Goal: Task Accomplishment & Management: Use online tool/utility

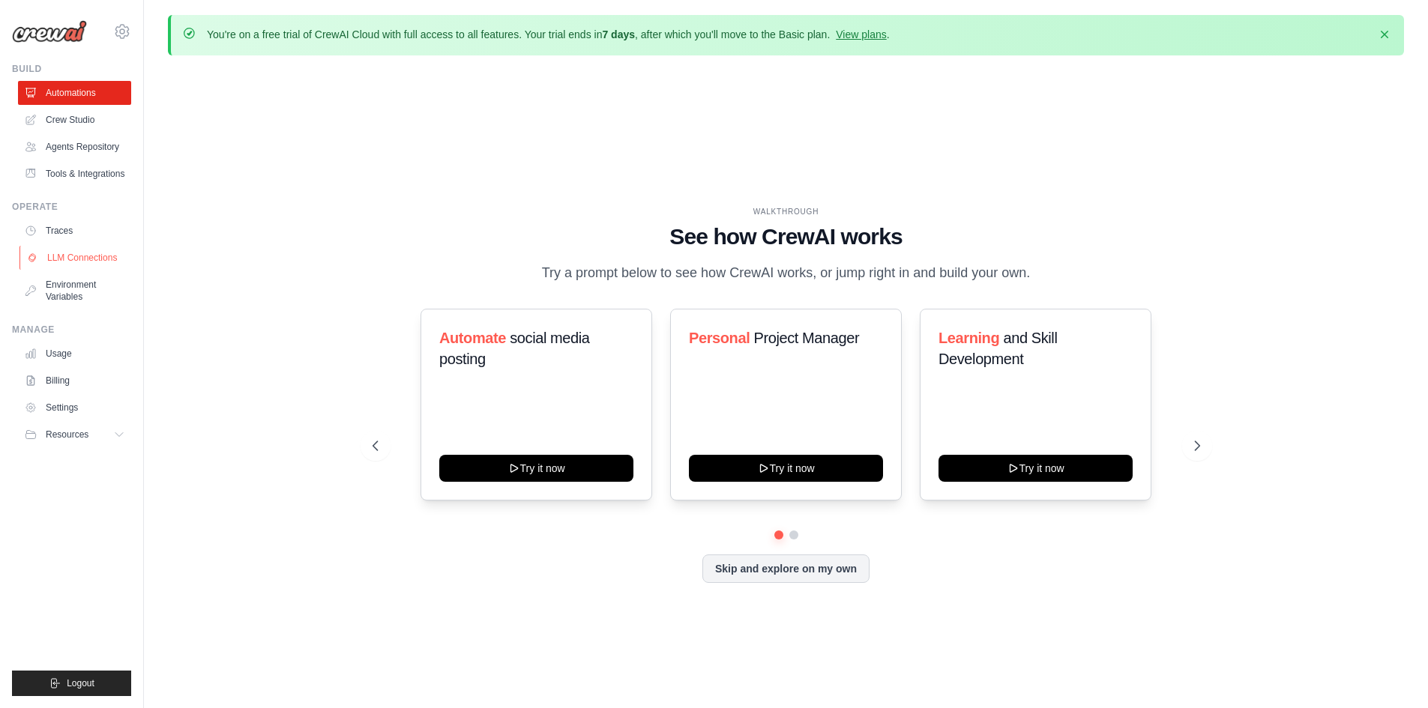
click at [99, 259] on link "LLM Connections" at bounding box center [75, 258] width 113 height 24
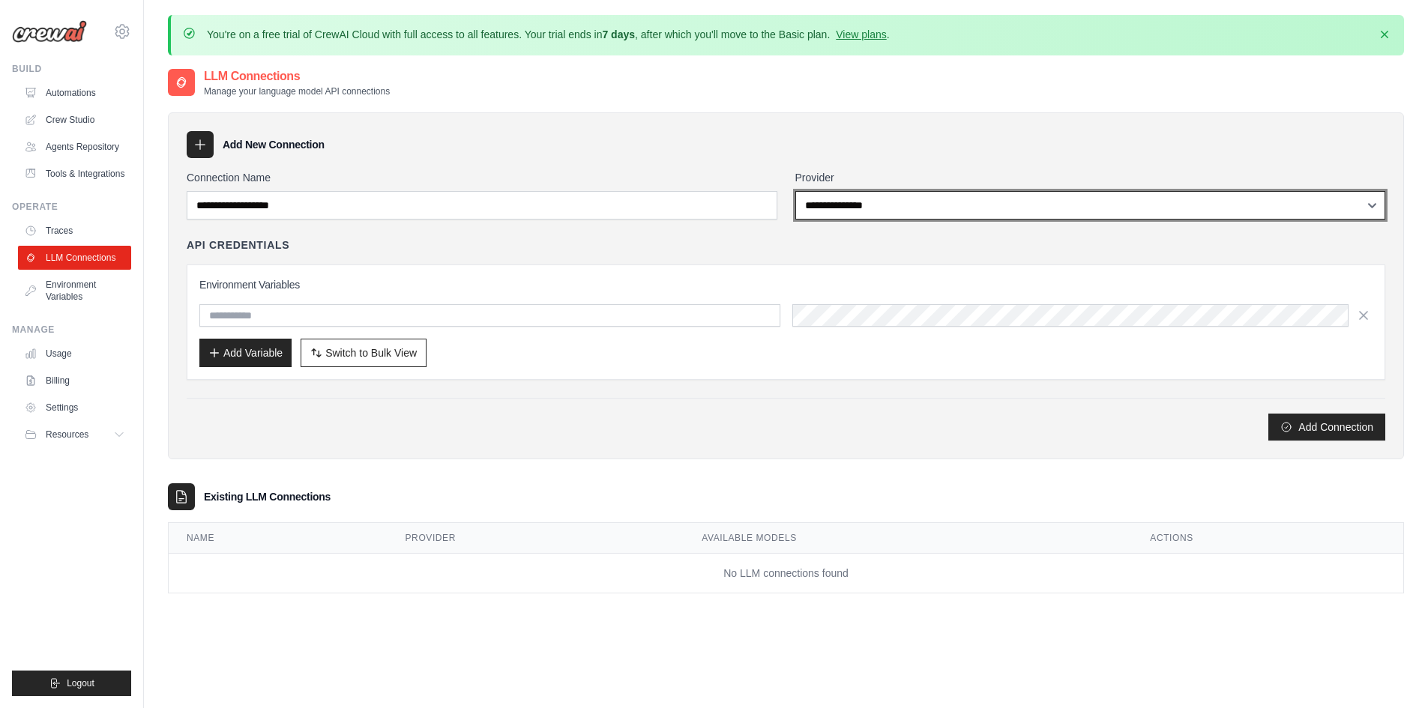
click at [947, 193] on select "**********" at bounding box center [1090, 205] width 591 height 28
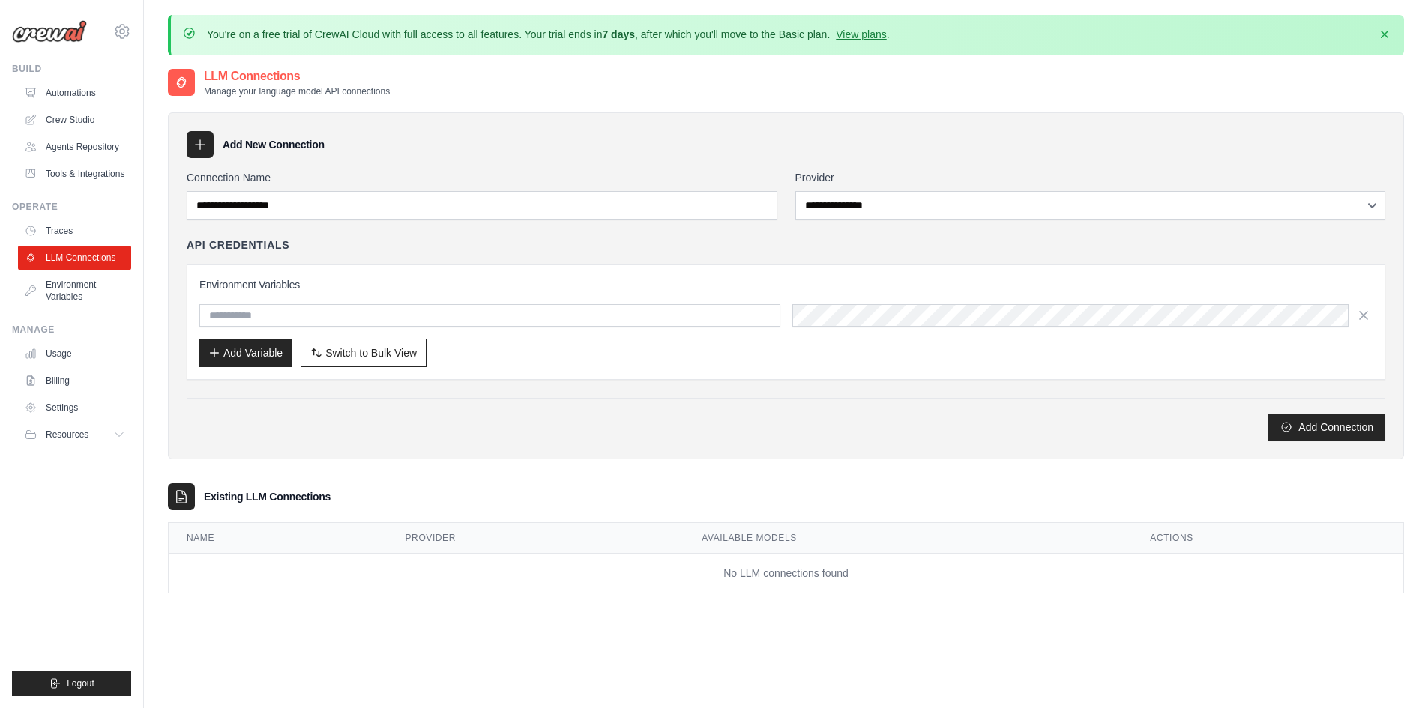
click at [399, 432] on div "Add Connection" at bounding box center [786, 427] width 1198 height 27
click at [79, 97] on link "Automations" at bounding box center [75, 93] width 113 height 24
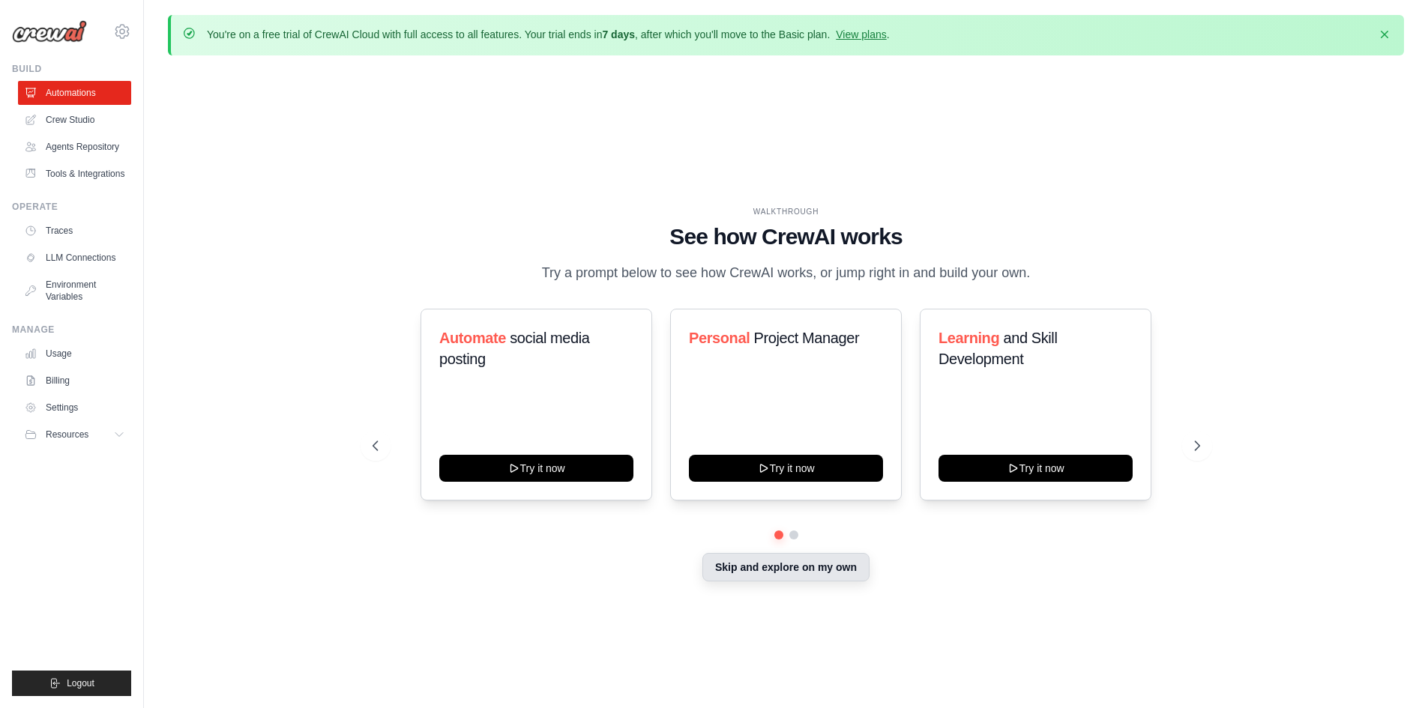
click at [783, 438] on button "Skip and explore on my own" at bounding box center [785, 567] width 167 height 28
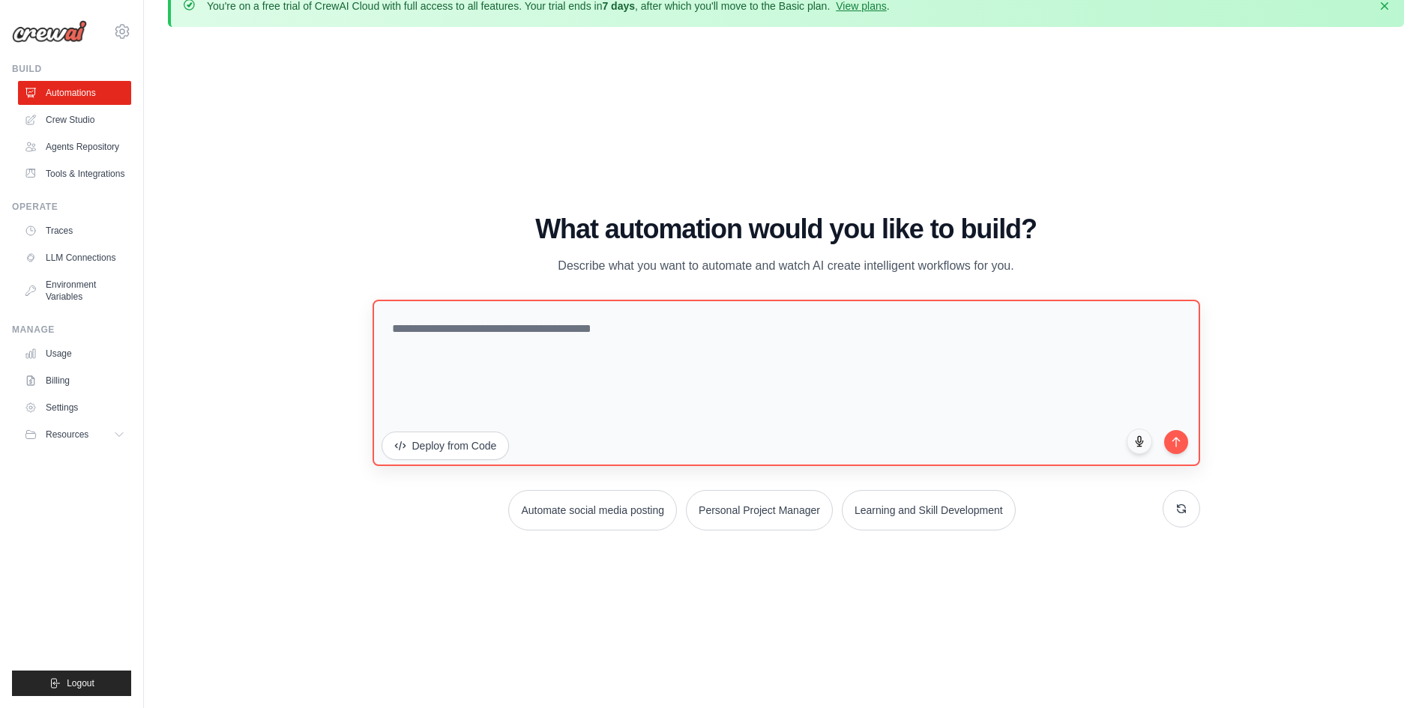
scroll to position [52, 0]
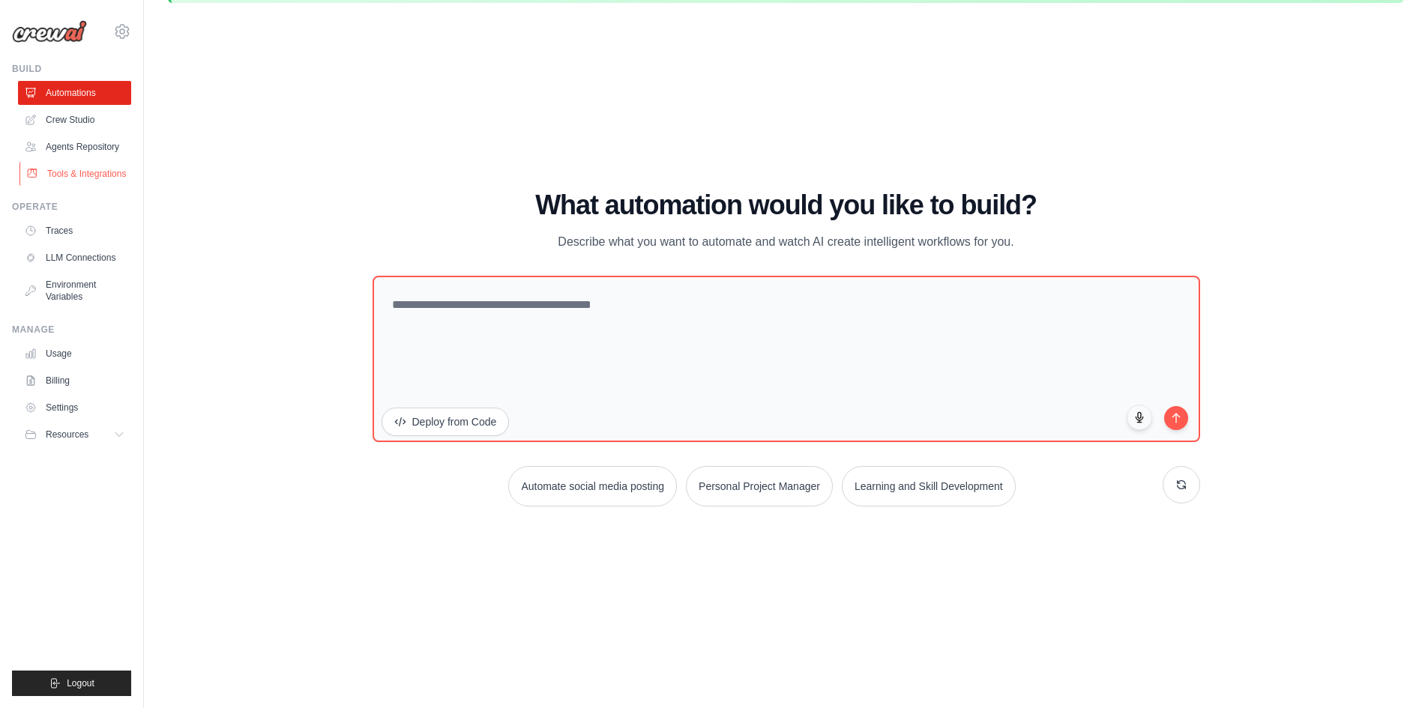
click at [82, 174] on link "Tools & Integrations" at bounding box center [75, 174] width 113 height 24
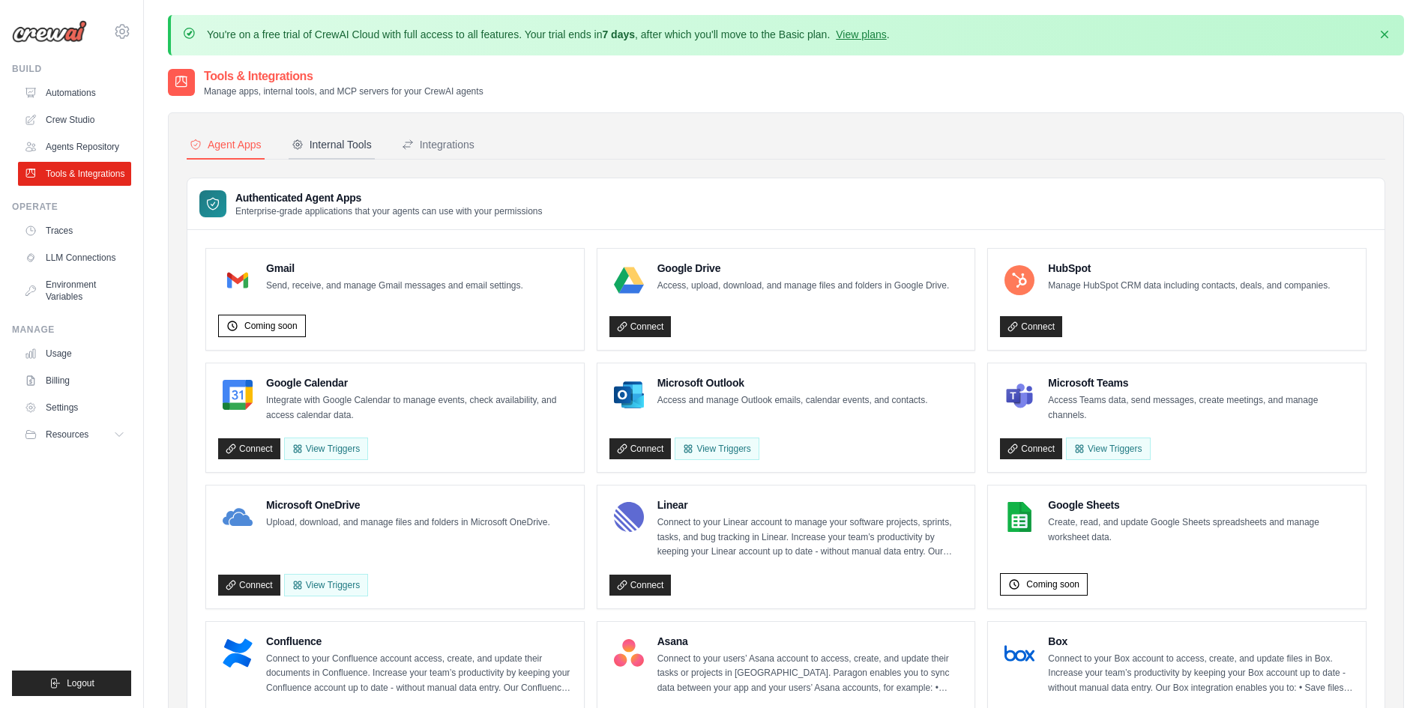
click at [327, 148] on div "Internal Tools" at bounding box center [332, 144] width 80 height 15
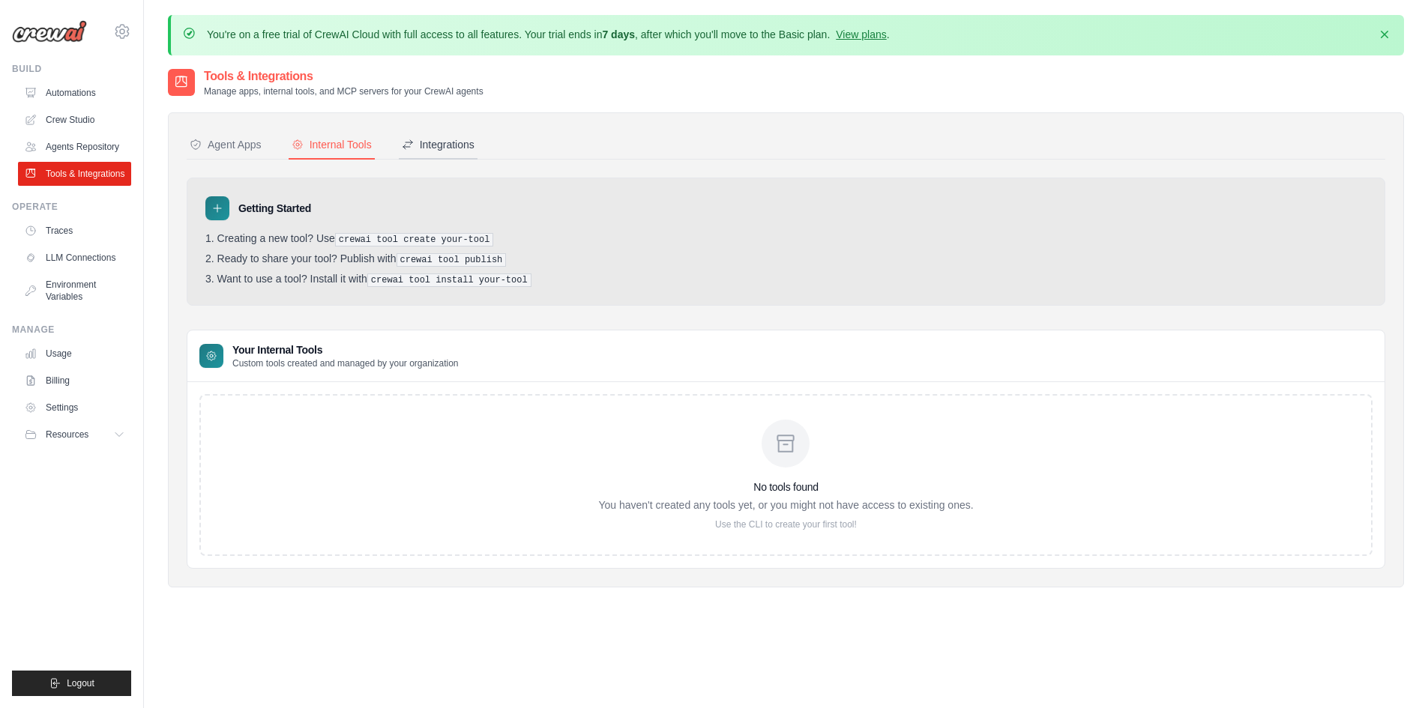
click at [424, 144] on div "Integrations" at bounding box center [438, 144] width 73 height 15
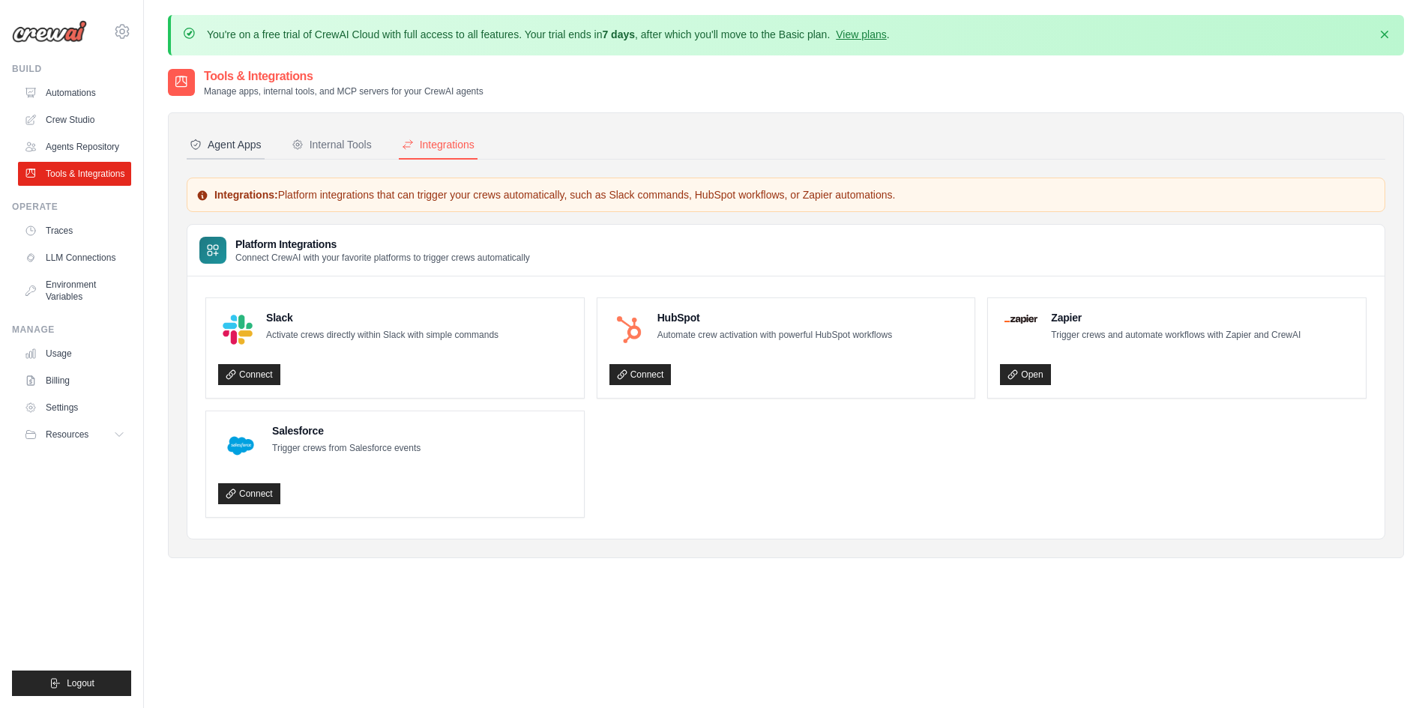
click at [233, 148] on div "Agent Apps" at bounding box center [226, 144] width 72 height 15
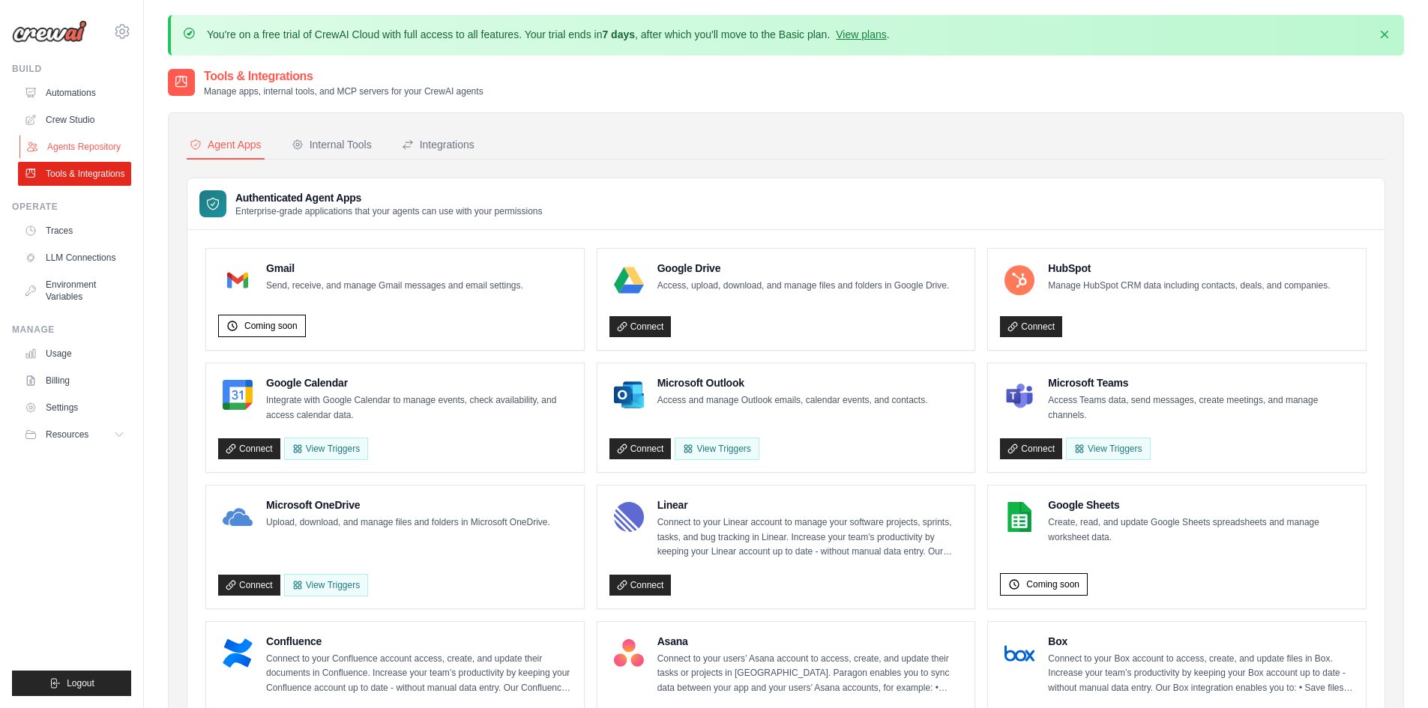
click at [61, 151] on link "Agents Repository" at bounding box center [75, 147] width 113 height 24
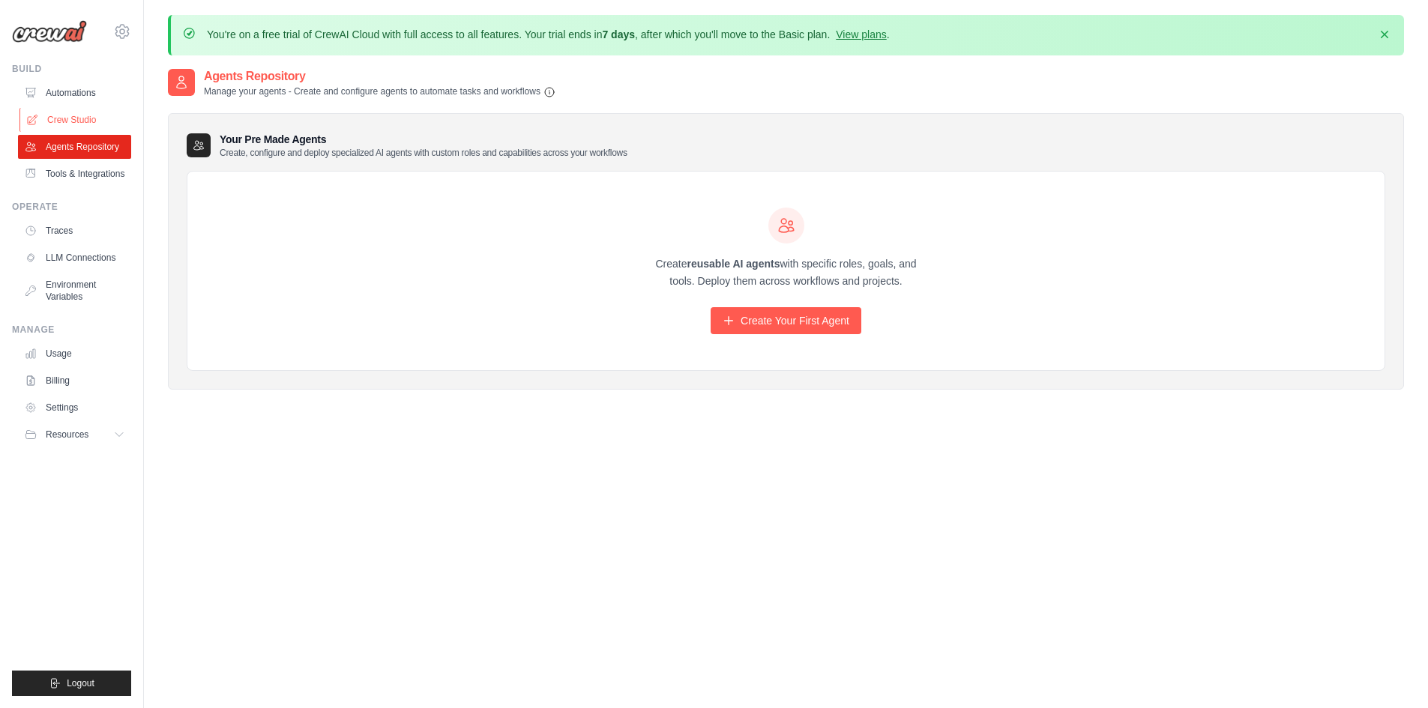
click at [58, 117] on link "Crew Studio" at bounding box center [75, 120] width 113 height 24
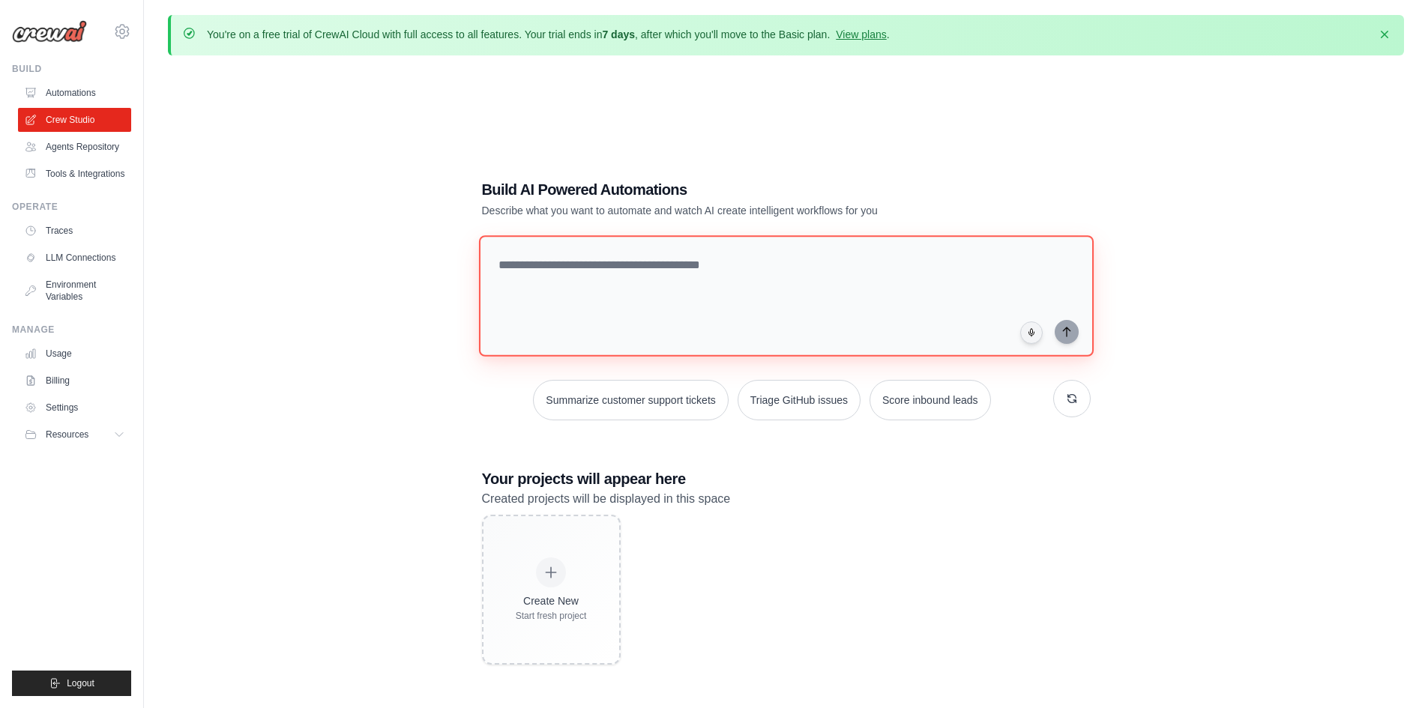
click at [656, 290] on textarea at bounding box center [785, 295] width 615 height 121
click at [66, 97] on link "Automations" at bounding box center [75, 93] width 113 height 24
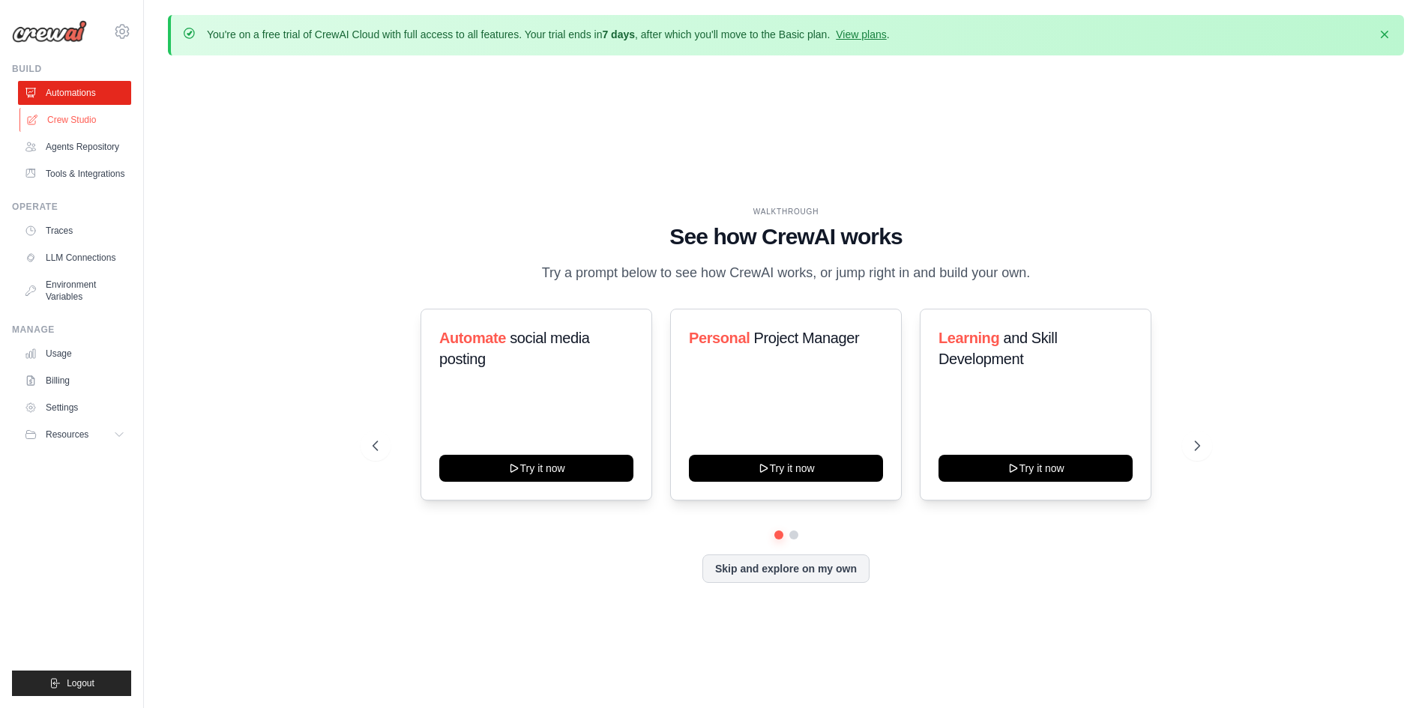
click at [75, 127] on link "Crew Studio" at bounding box center [75, 120] width 113 height 24
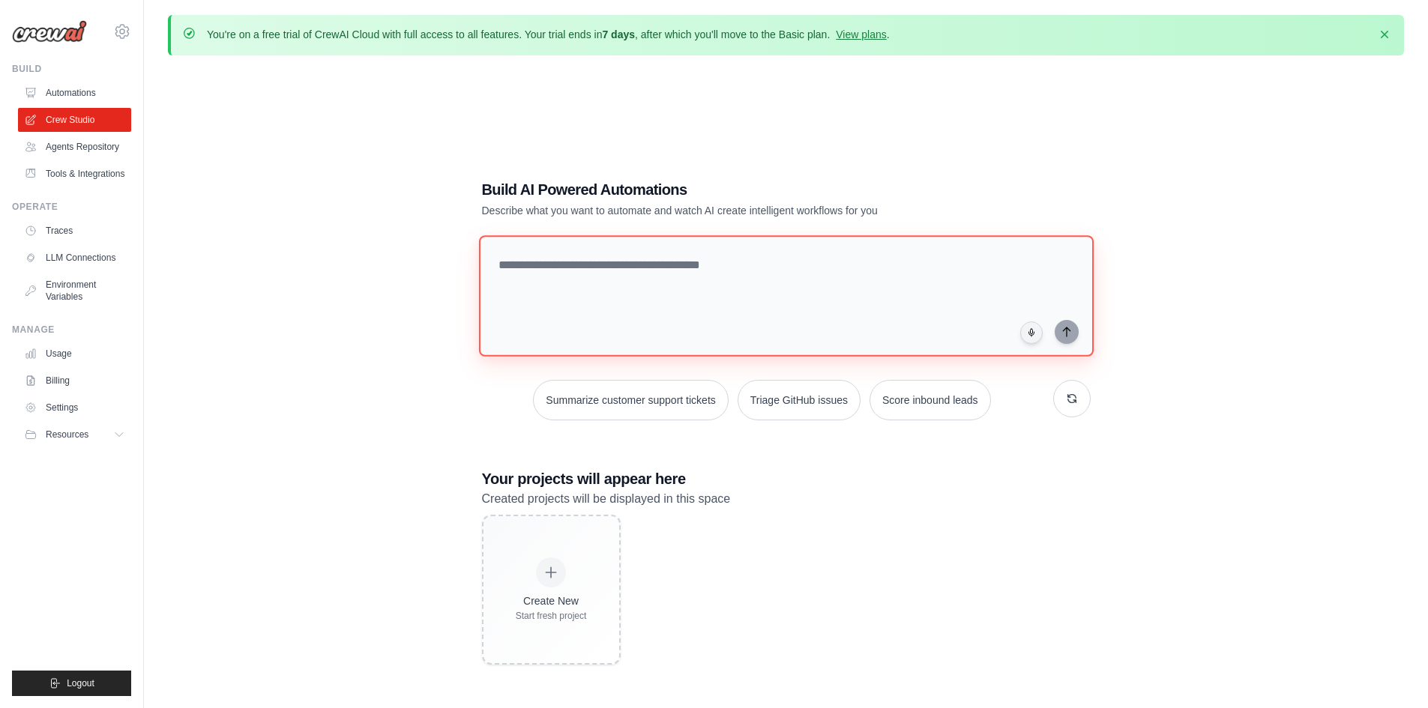
click at [685, 265] on textarea at bounding box center [785, 295] width 615 height 121
type textarea "**********"
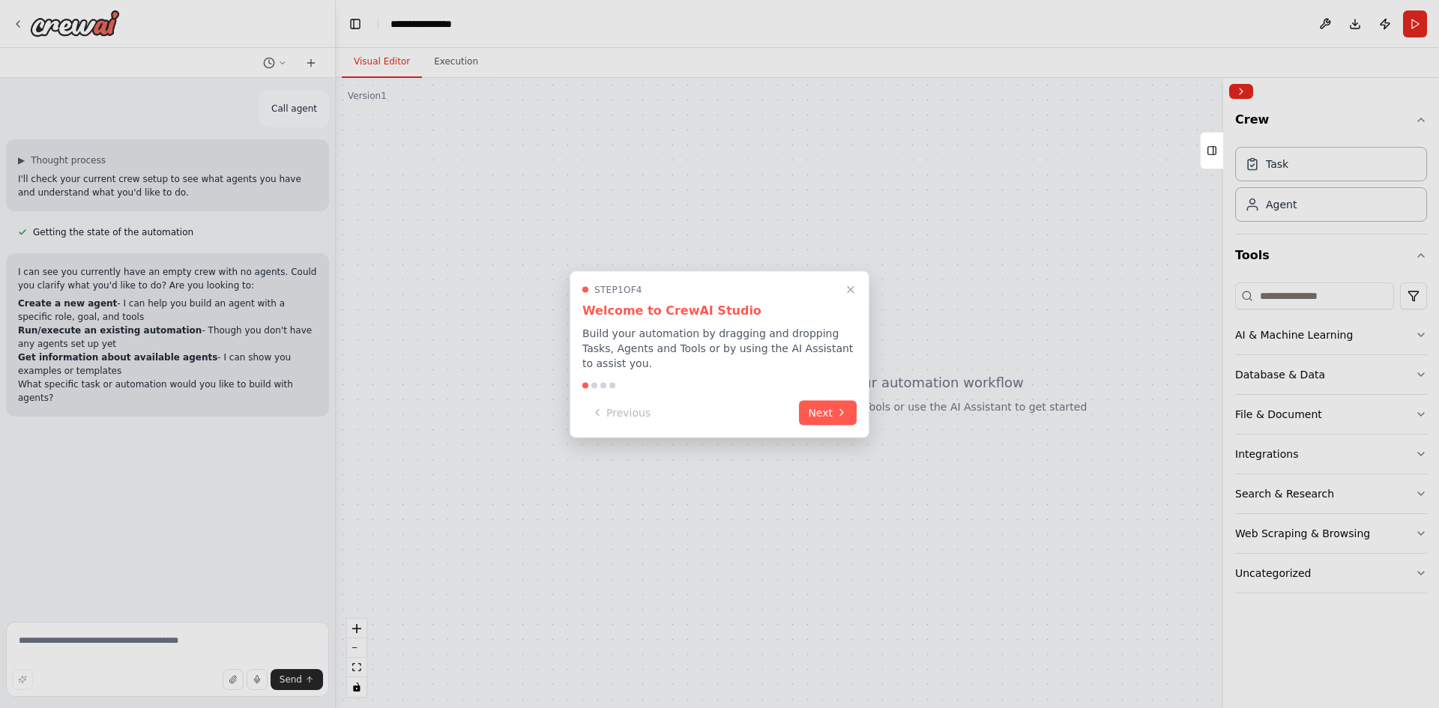
click at [136, 644] on div at bounding box center [719, 354] width 1439 height 708
click at [167, 647] on div at bounding box center [719, 354] width 1439 height 708
drag, startPoint x: 168, startPoint y: 644, endPoint x: 51, endPoint y: 668, distance: 119.3
click at [123, 647] on div at bounding box center [719, 354] width 1439 height 708
drag, startPoint x: 38, startPoint y: 638, endPoint x: 64, endPoint y: 604, distance: 42.7
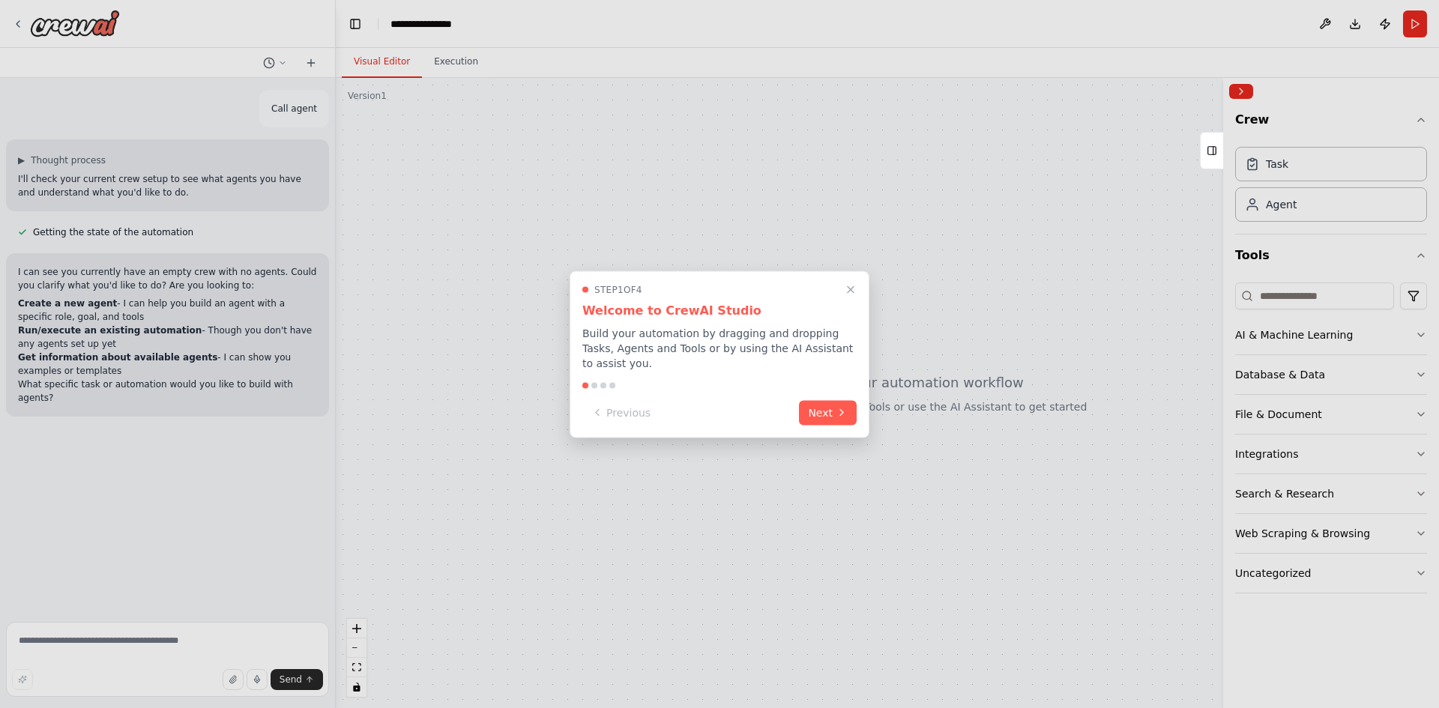
click at [40, 635] on div at bounding box center [719, 354] width 1439 height 708
drag, startPoint x: 109, startPoint y: 330, endPoint x: 75, endPoint y: 305, distance: 42.3
click at [100, 330] on div at bounding box center [719, 354] width 1439 height 708
